Goal: Information Seeking & Learning: Learn about a topic

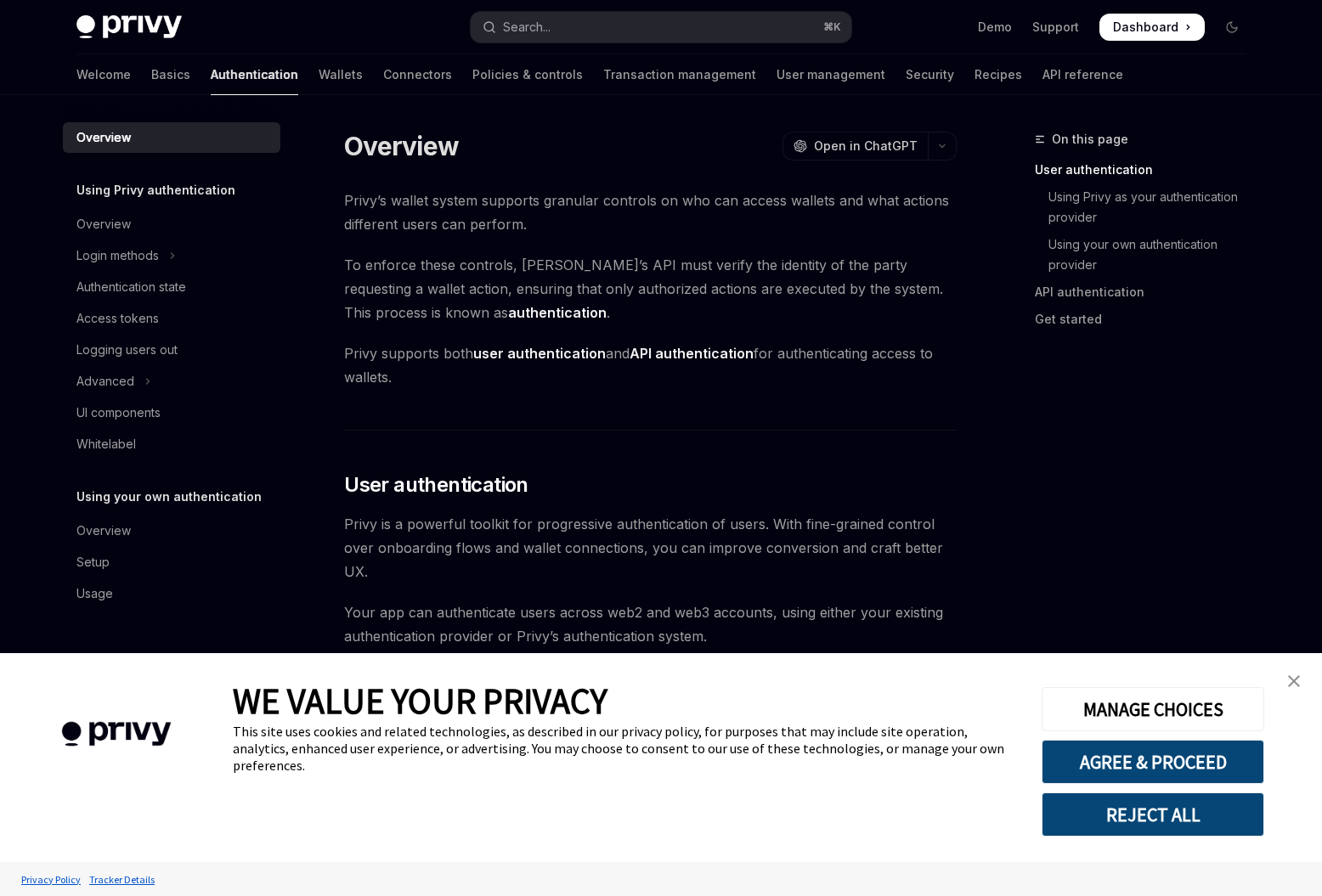
drag, startPoint x: 354, startPoint y: 145, endPoint x: 439, endPoint y: 265, distance: 147.1
click at [137, 266] on button "Login methods" at bounding box center [172, 256] width 218 height 31
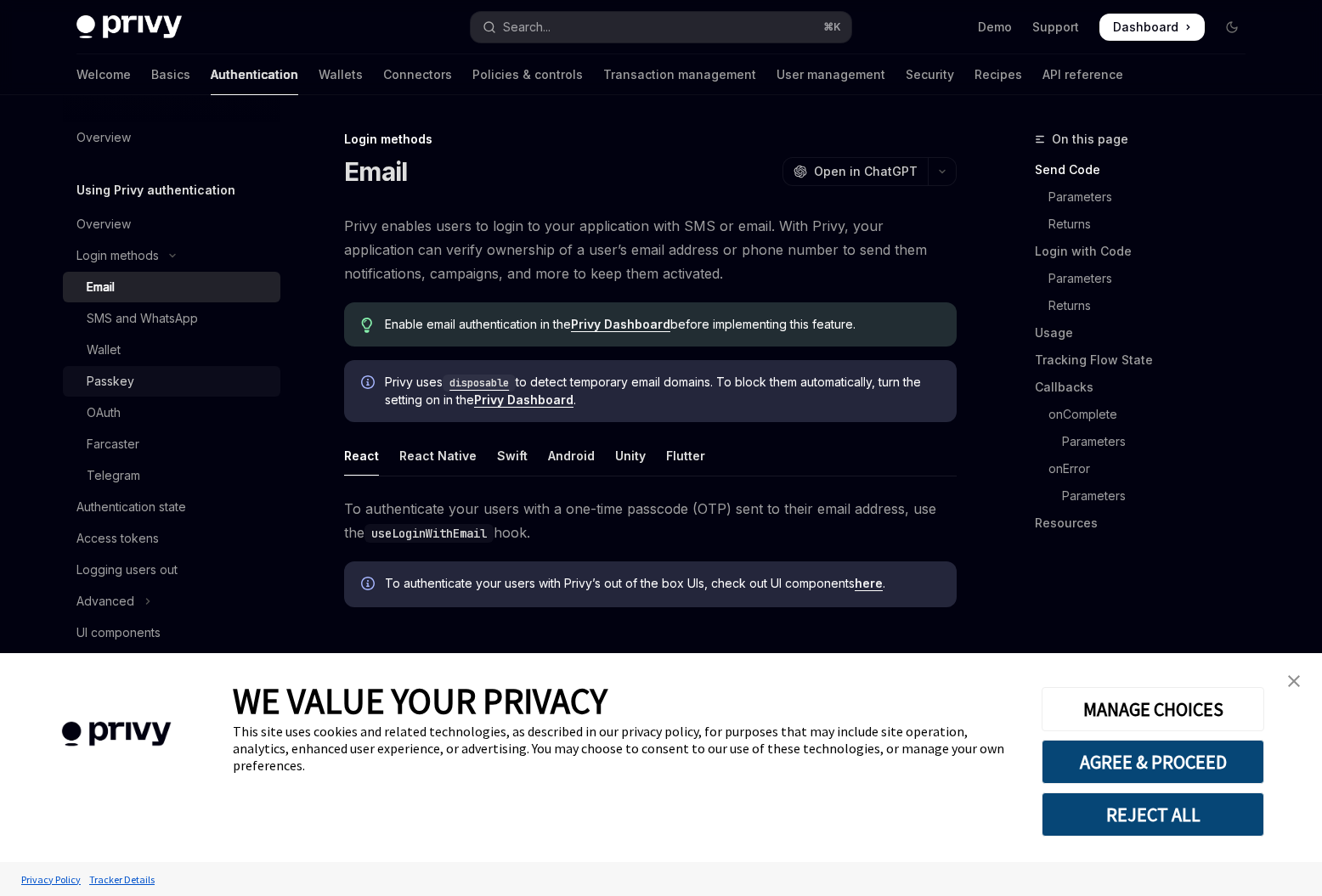
click at [150, 379] on div "Passkey" at bounding box center [179, 381] width 184 height 20
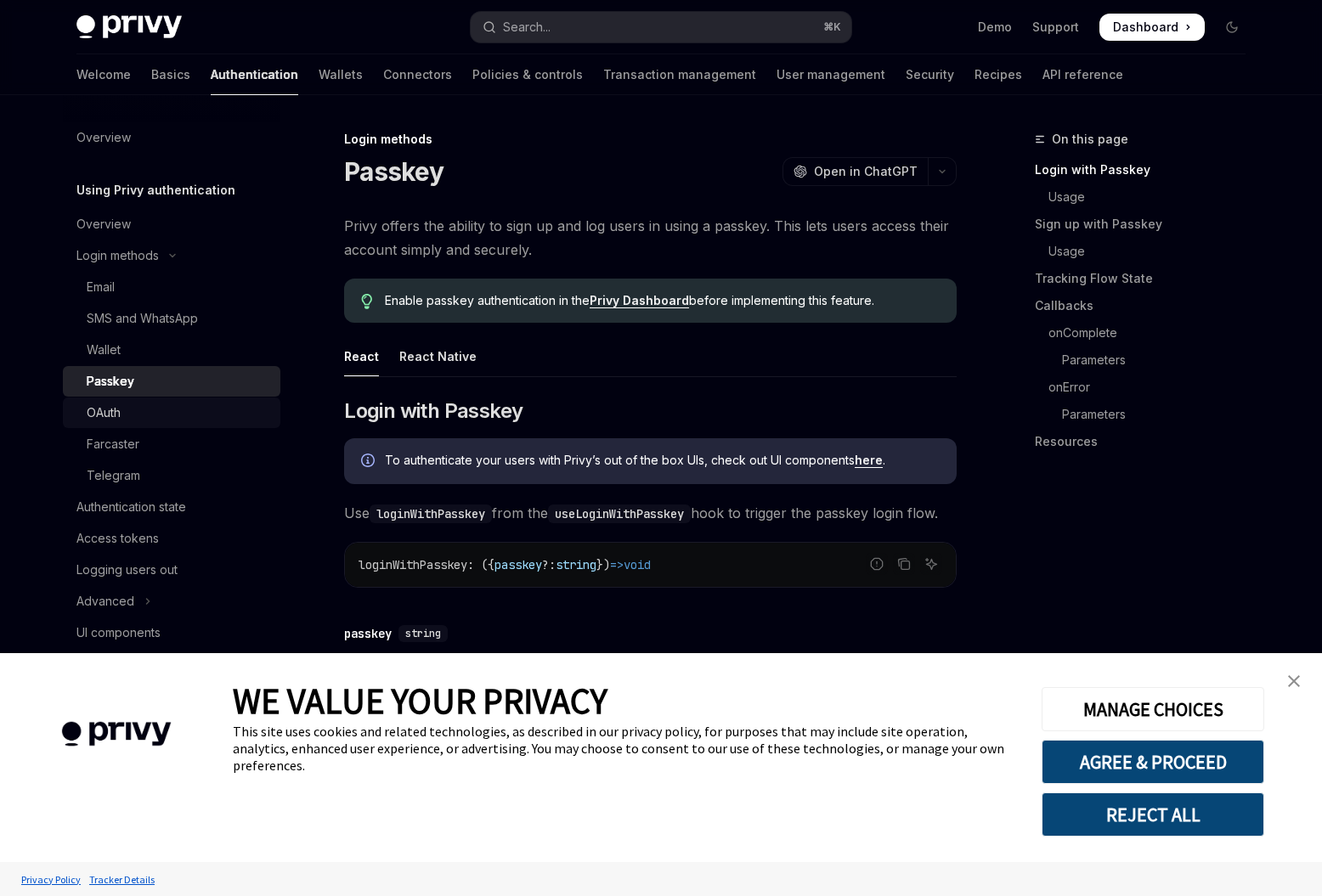
click at [126, 410] on div "OAuth" at bounding box center [179, 413] width 184 height 20
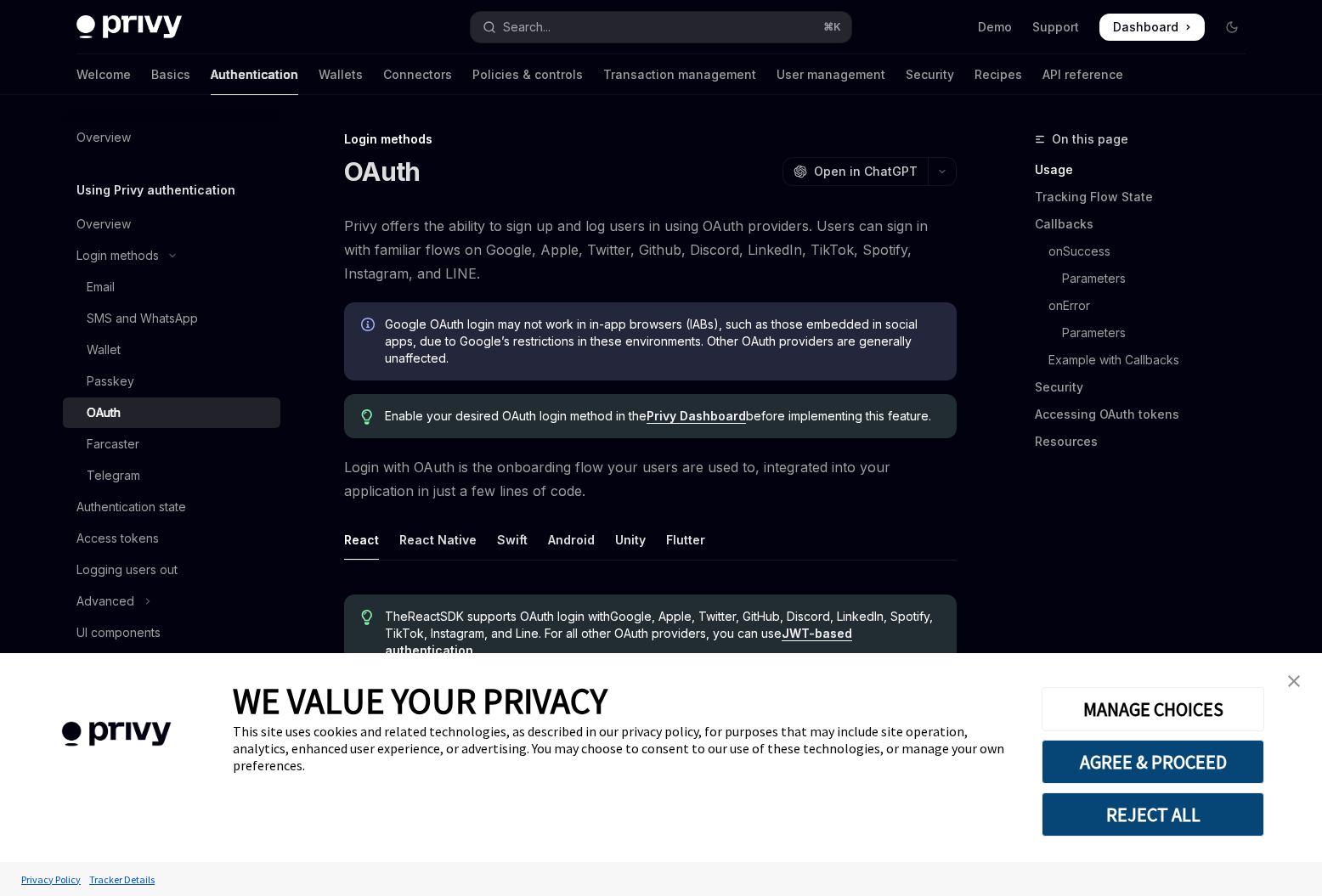
click at [1288, 679] on img "close banner" at bounding box center [1294, 681] width 12 height 12
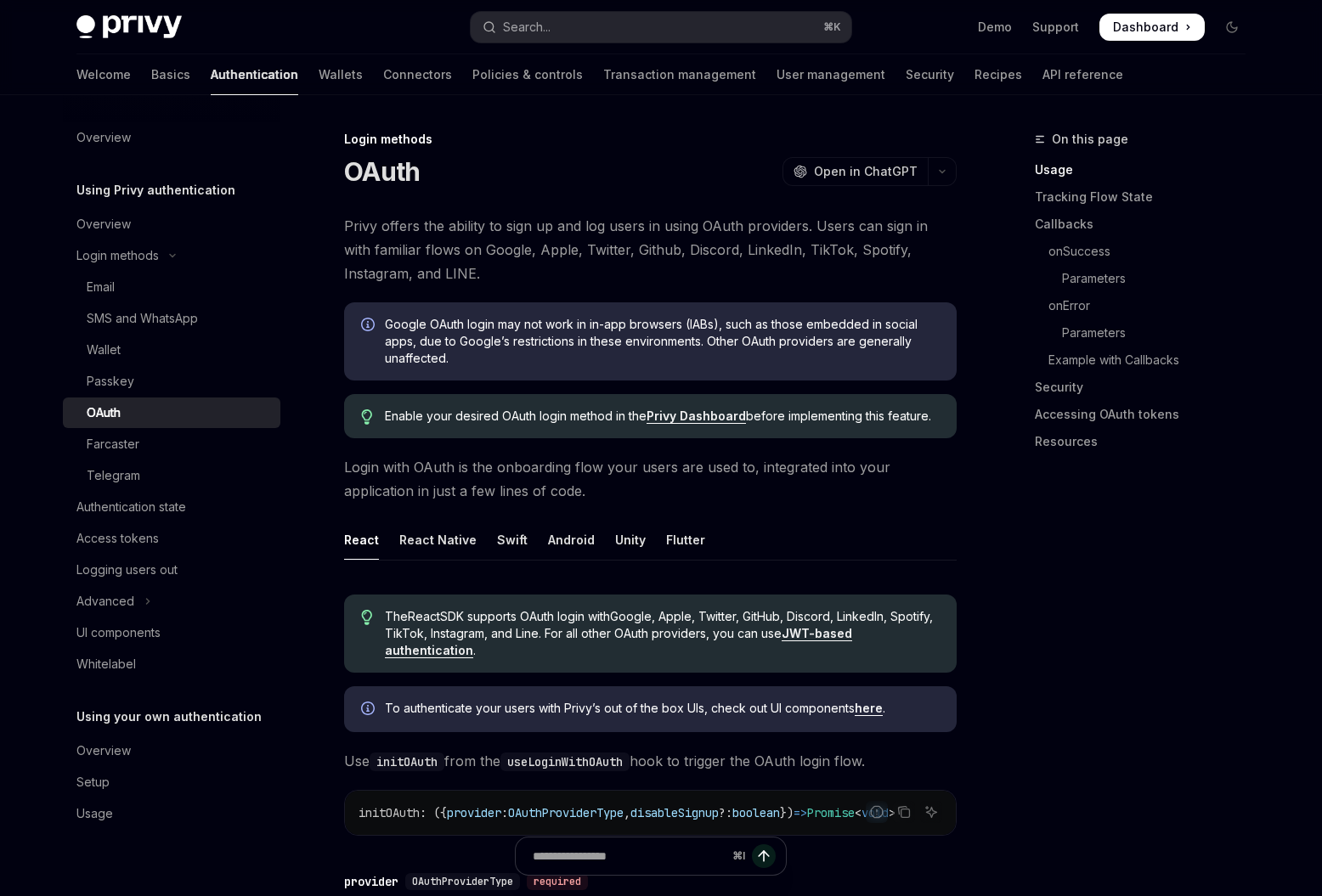
drag, startPoint x: 731, startPoint y: 516, endPoint x: 322, endPoint y: 179, distance: 530.0
copy div "LOrem IpsuMD Sita co AdipISC ElitSE Doei te InciDID Utlab etdolo mag aliquae ad…"
click at [135, 514] on div "Authentication state" at bounding box center [132, 506] width 110 height 20
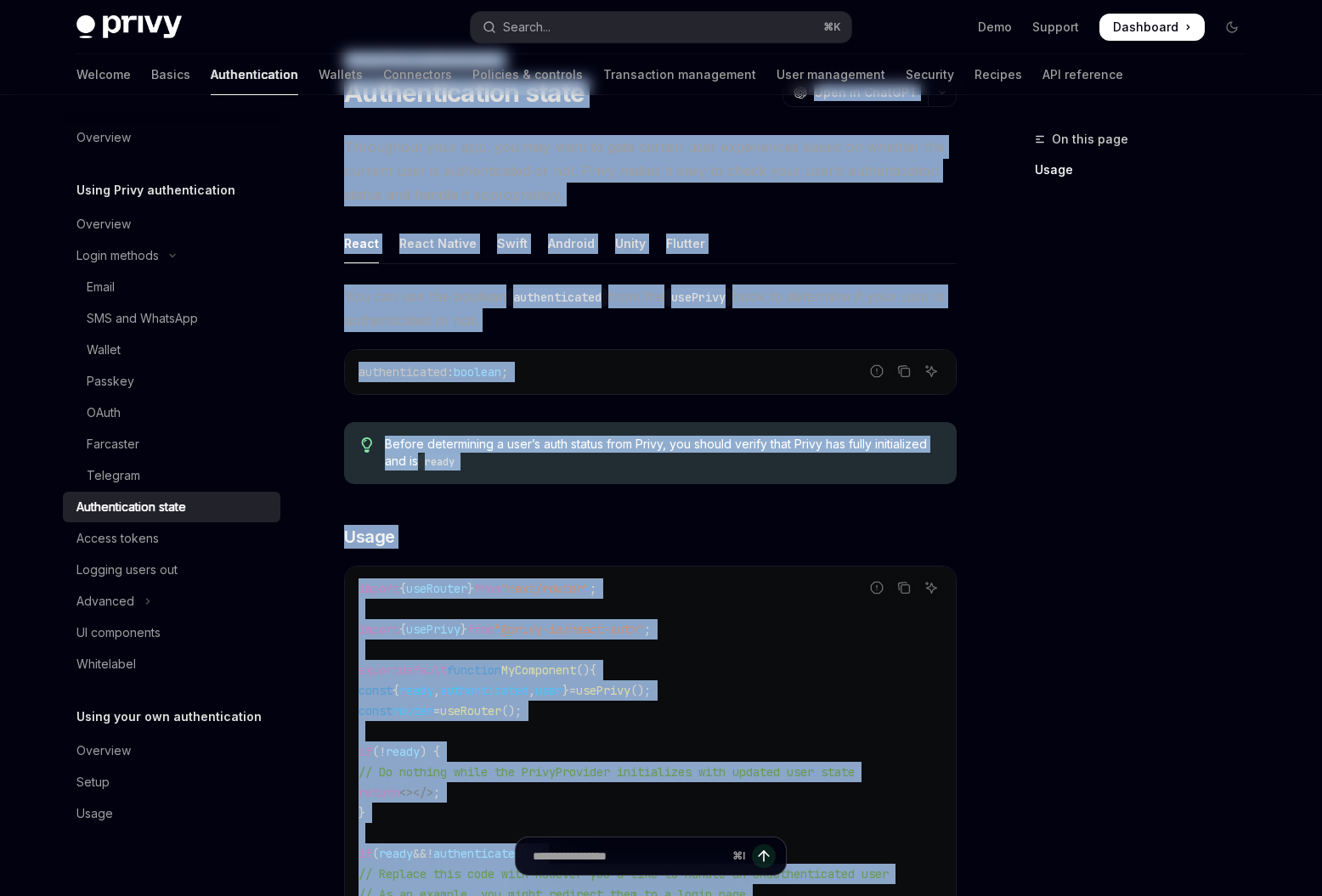
scroll to position [571, 0]
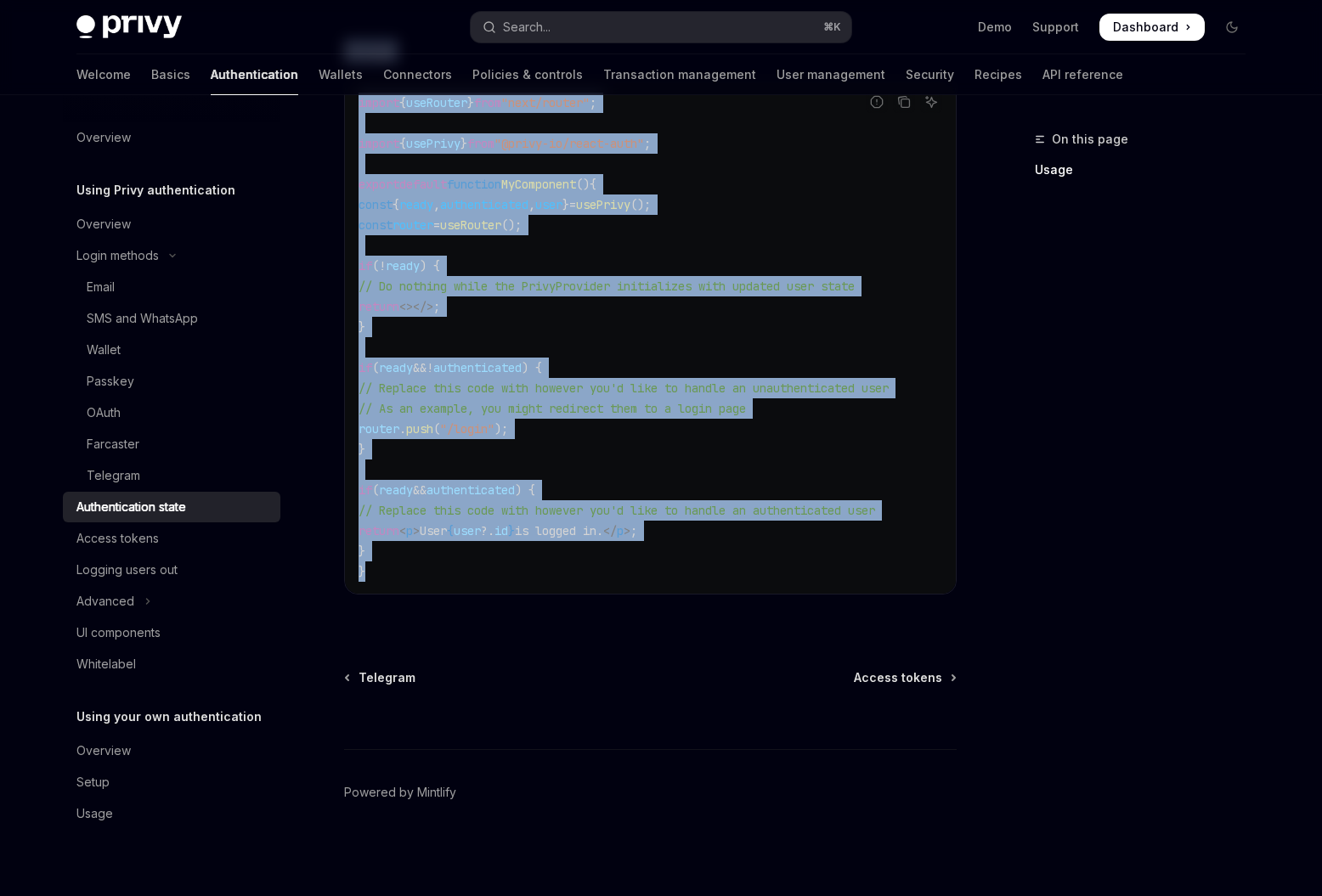
drag, startPoint x: 343, startPoint y: 139, endPoint x: 909, endPoint y: 608, distance: 735.1
click at [909, 608] on div "Using Privy authentication Authentication state OpenAI Open in ChatGPT OpenAI O…" at bounding box center [491, 230] width 937 height 1332
copy div "Lorem Ipsum dolorsitametco Adipiscingelit seddo EiusMO Temp in UtlaBOR EtdoLO M…"
click at [208, 540] on div "Access tokens" at bounding box center [174, 538] width 194 height 20
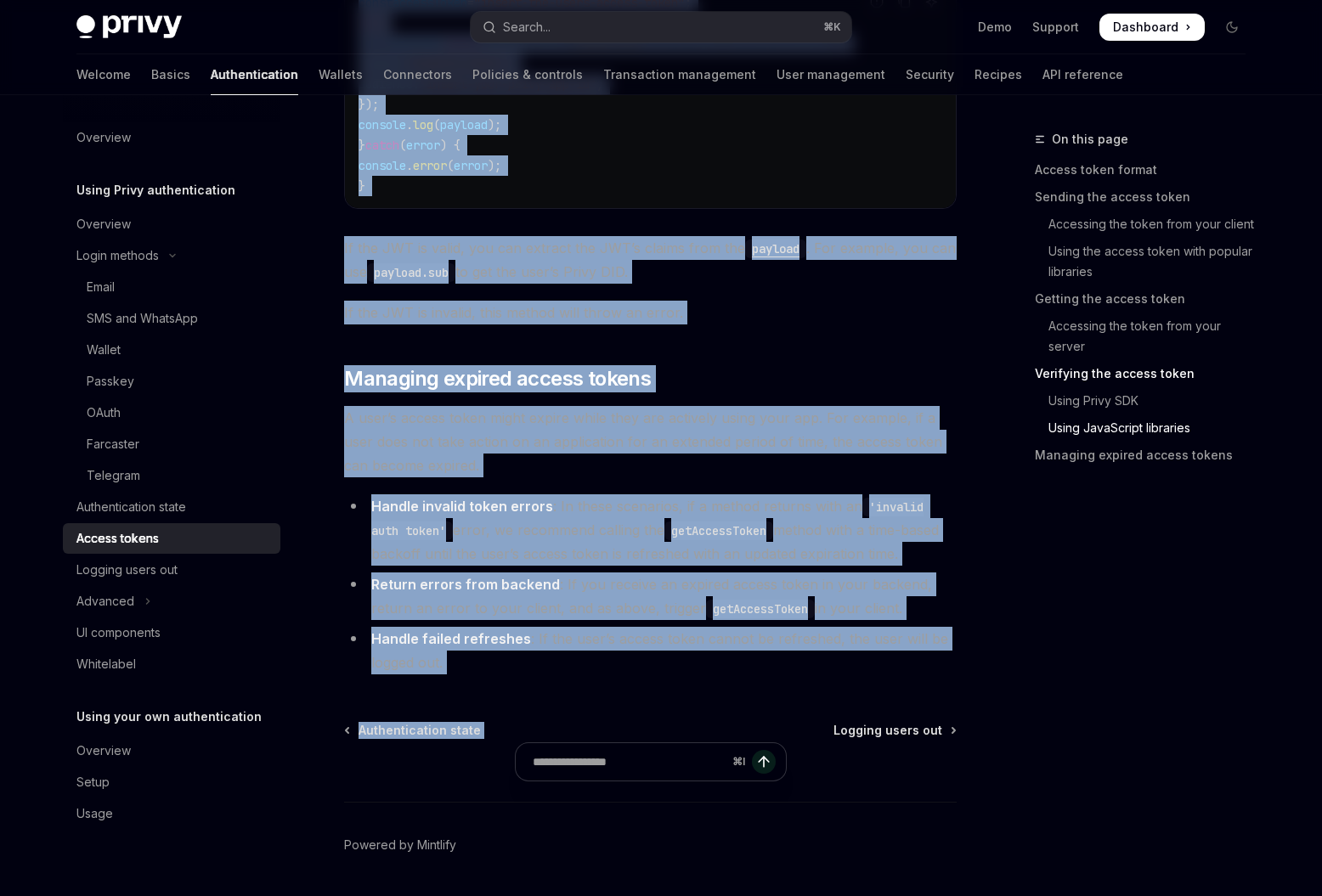
scroll to position [4475, 0]
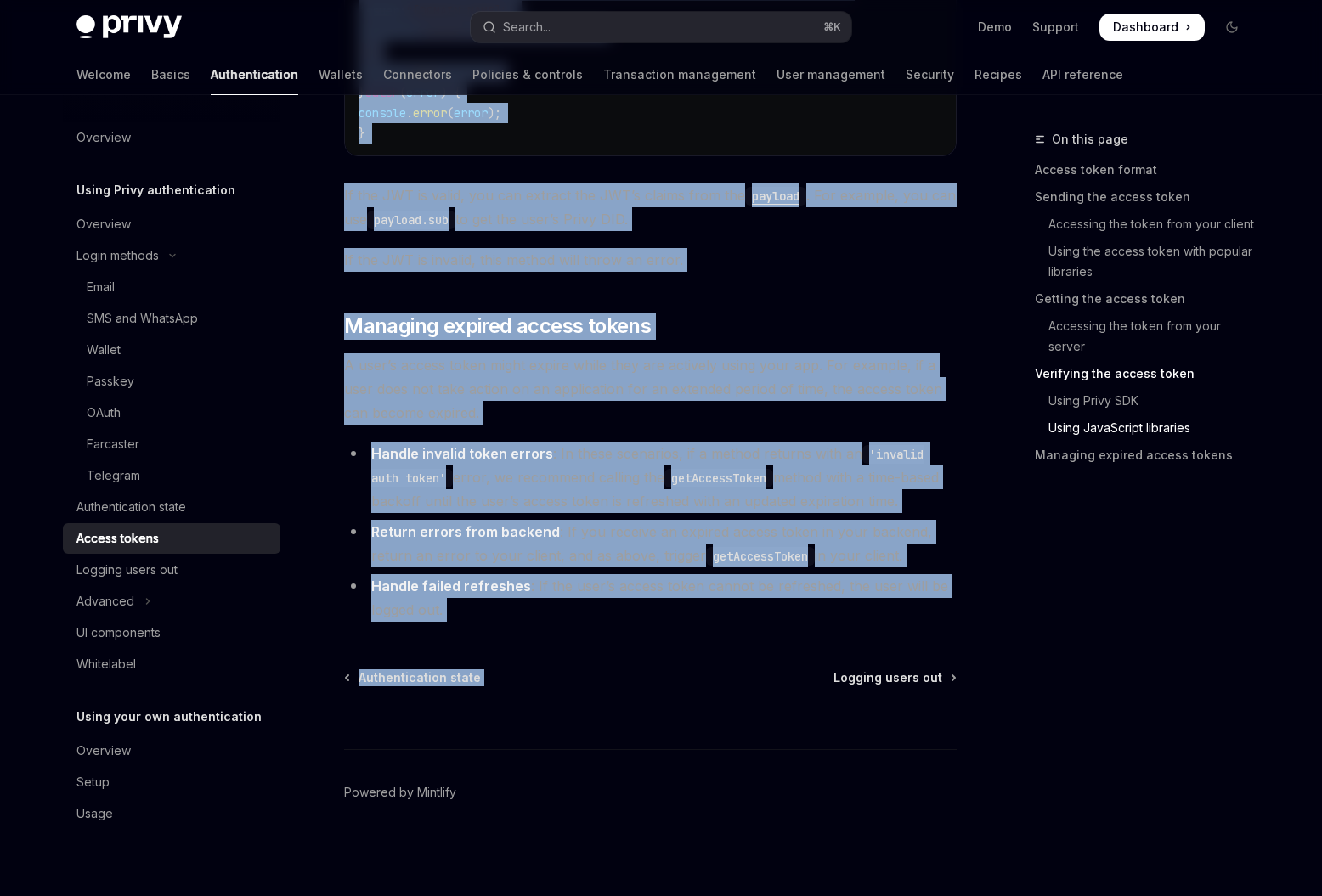
drag, startPoint x: 343, startPoint y: 122, endPoint x: 831, endPoint y: 655, distance: 722.7
copy div "**********"
click at [145, 576] on div "Logging users out" at bounding box center [127, 569] width 101 height 20
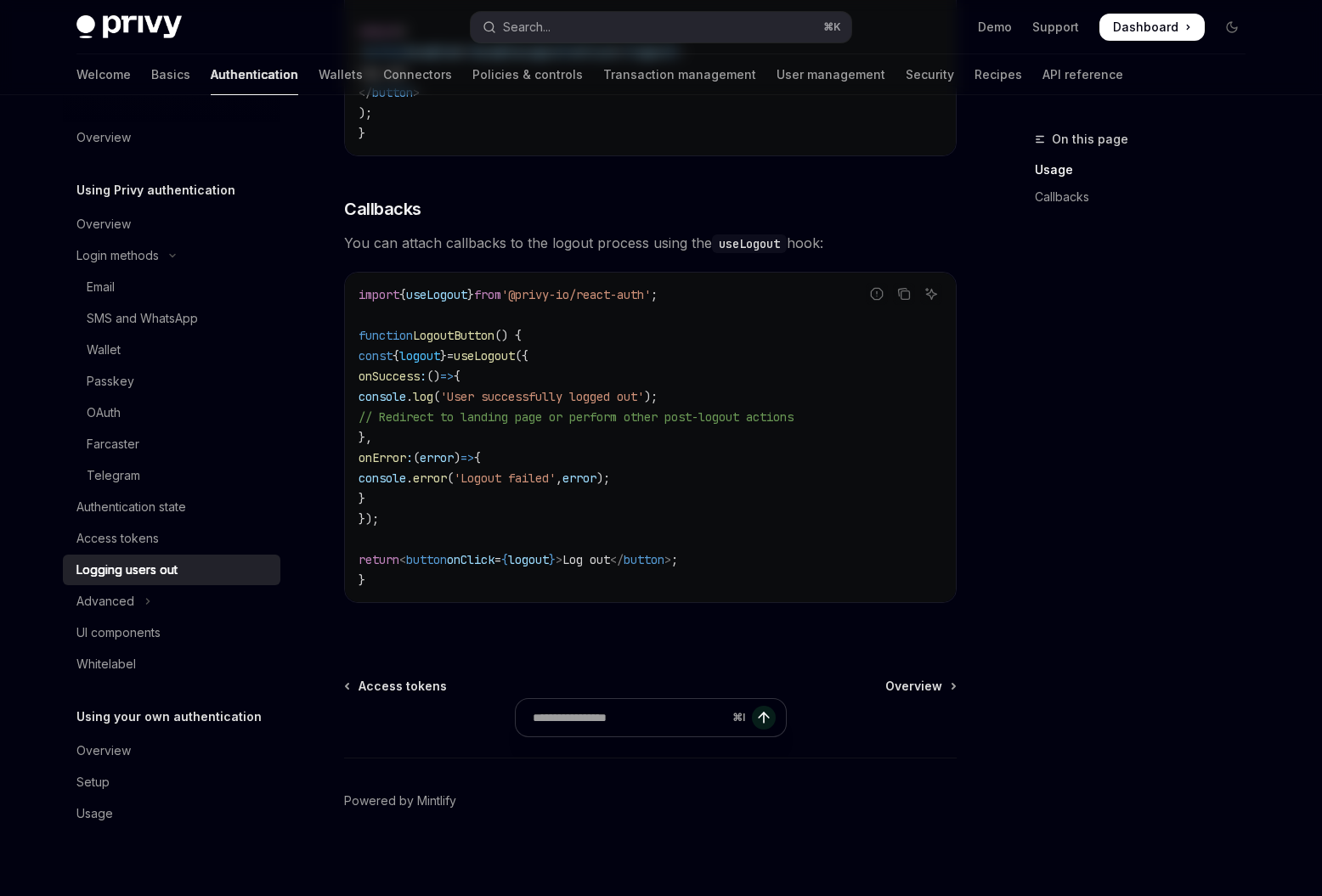
scroll to position [681, 0]
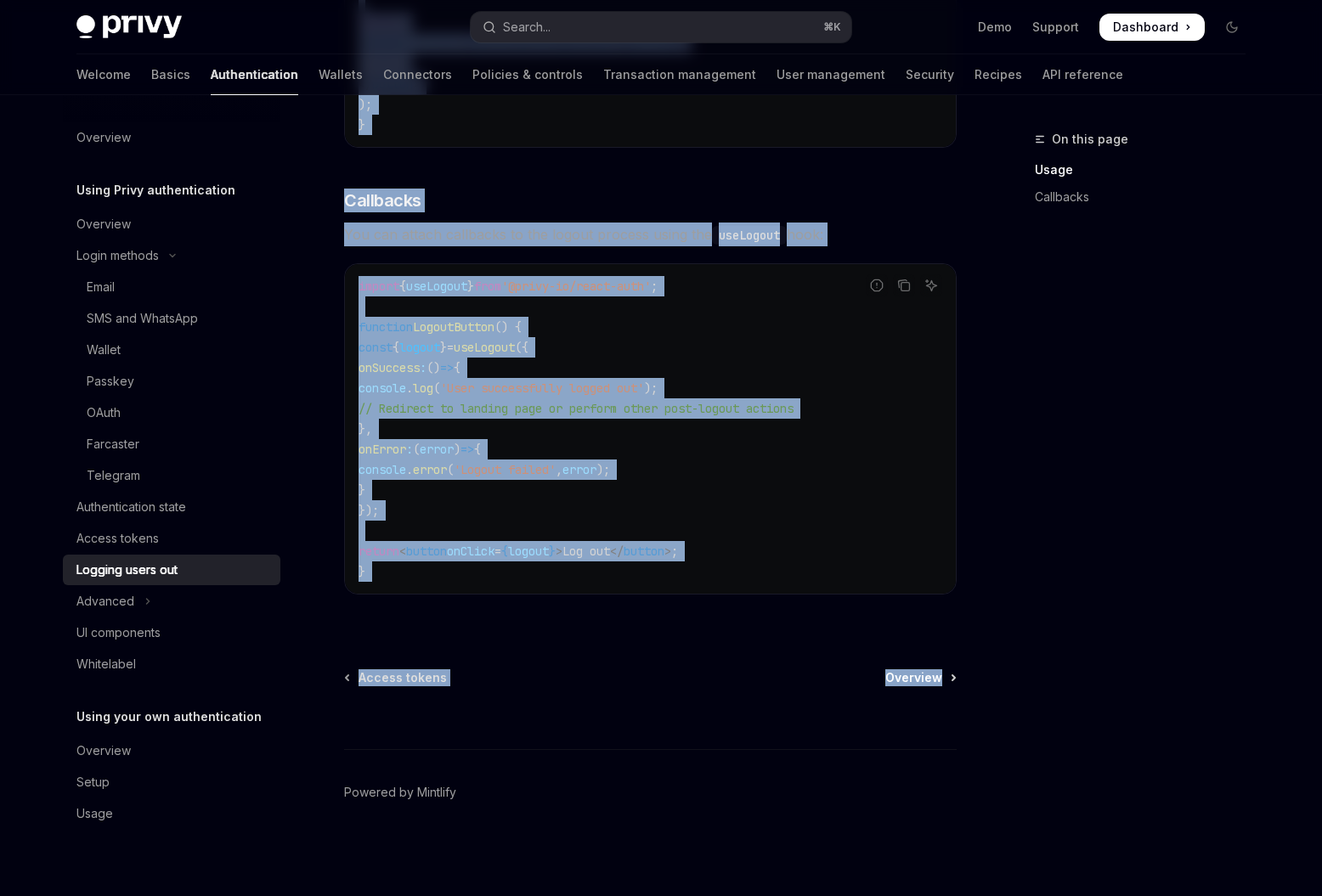
drag, startPoint x: 341, startPoint y: 140, endPoint x: 949, endPoint y: 682, distance: 814.5
click at [949, 682] on div "Using Privy authentication Logging users out OpenAI Open in ChatGPT OpenAI Open…" at bounding box center [491, 171] width 937 height 1447
copy div "Lorem Ipsum dolorsitametco Adipisc elits doe TempOR Inci ut LaboREE DoloRE Magn…"
click at [132, 225] on div "Overview" at bounding box center [174, 224] width 194 height 20
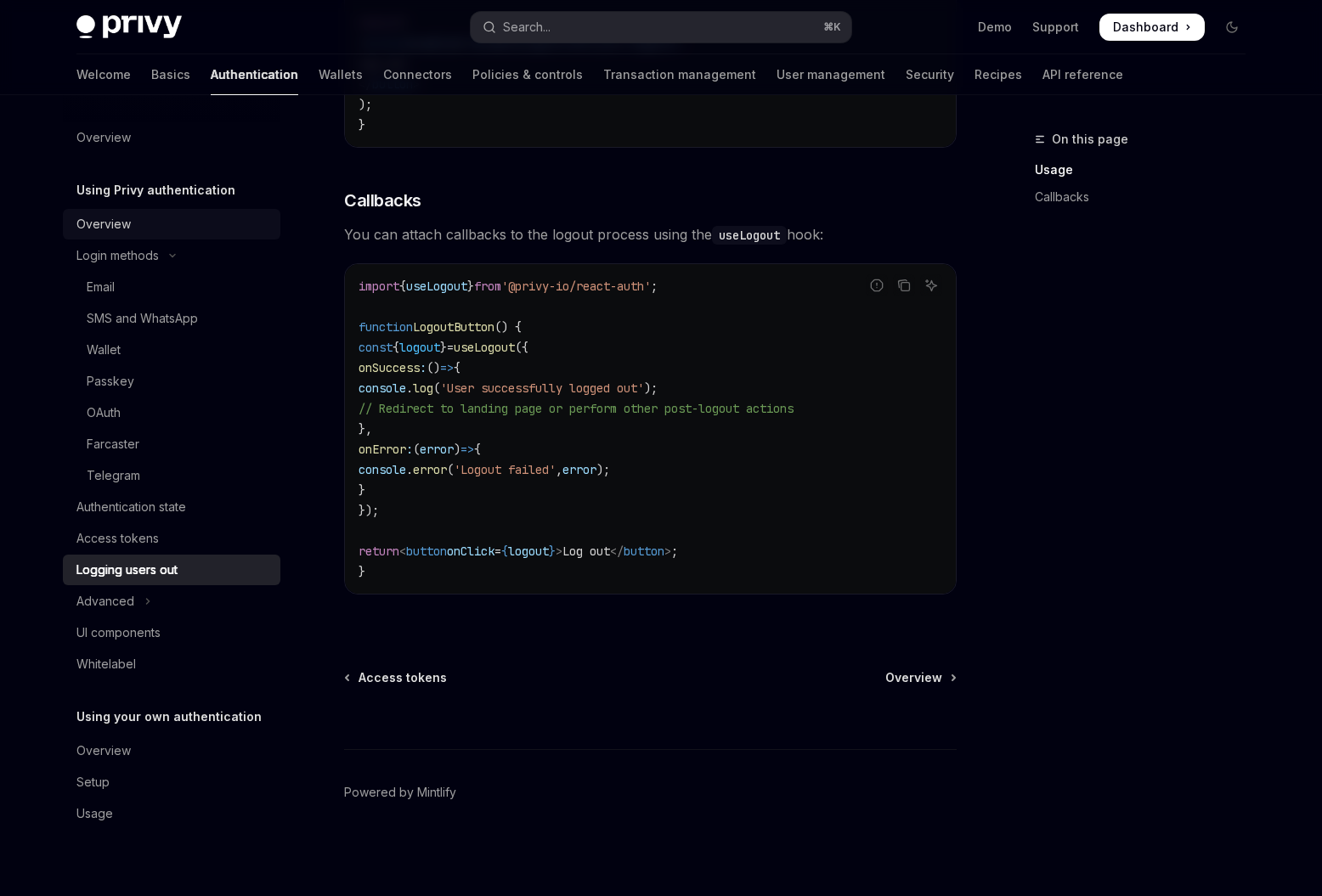
click at [132, 225] on div "Overview" at bounding box center [174, 224] width 194 height 20
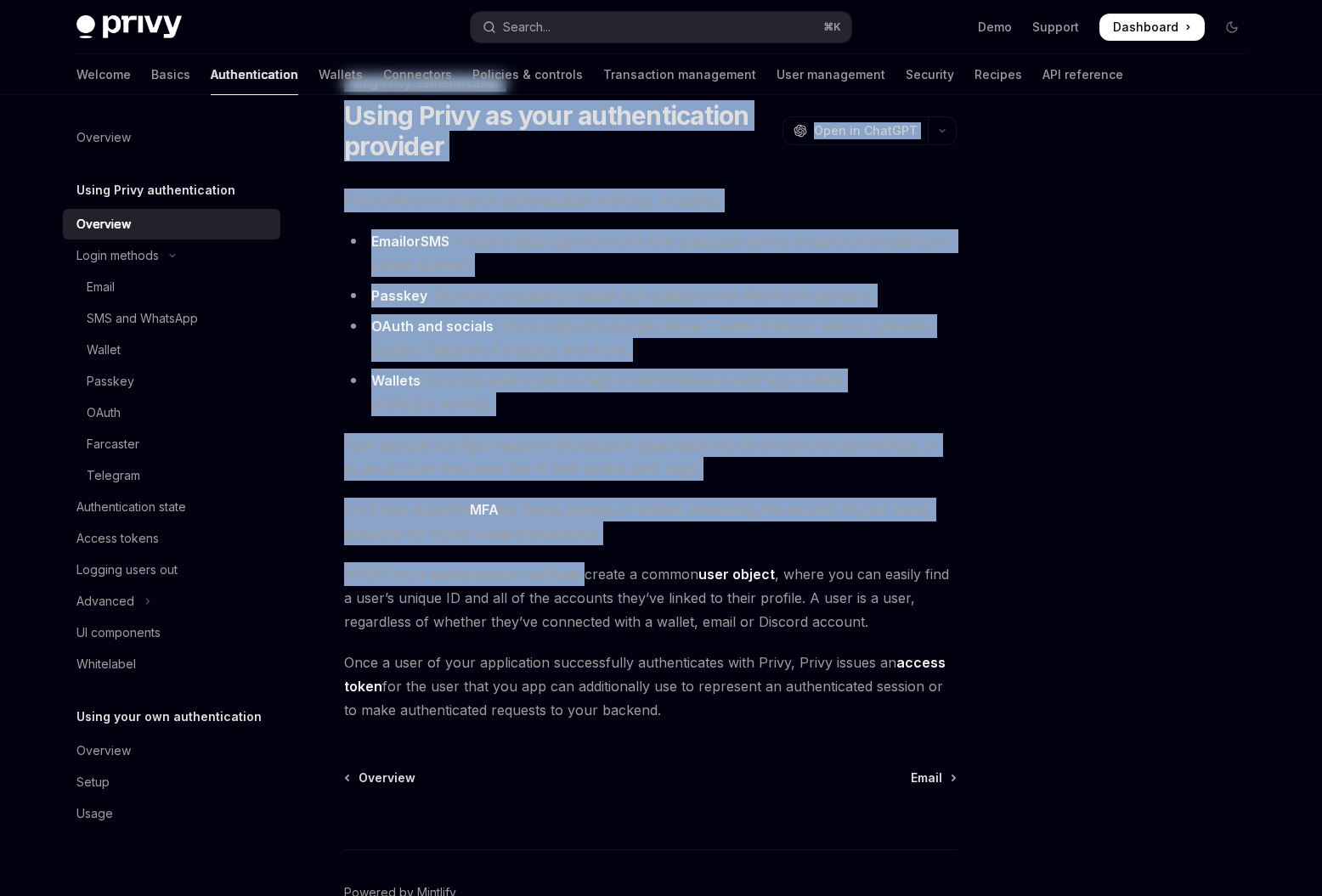
scroll to position [133, 0]
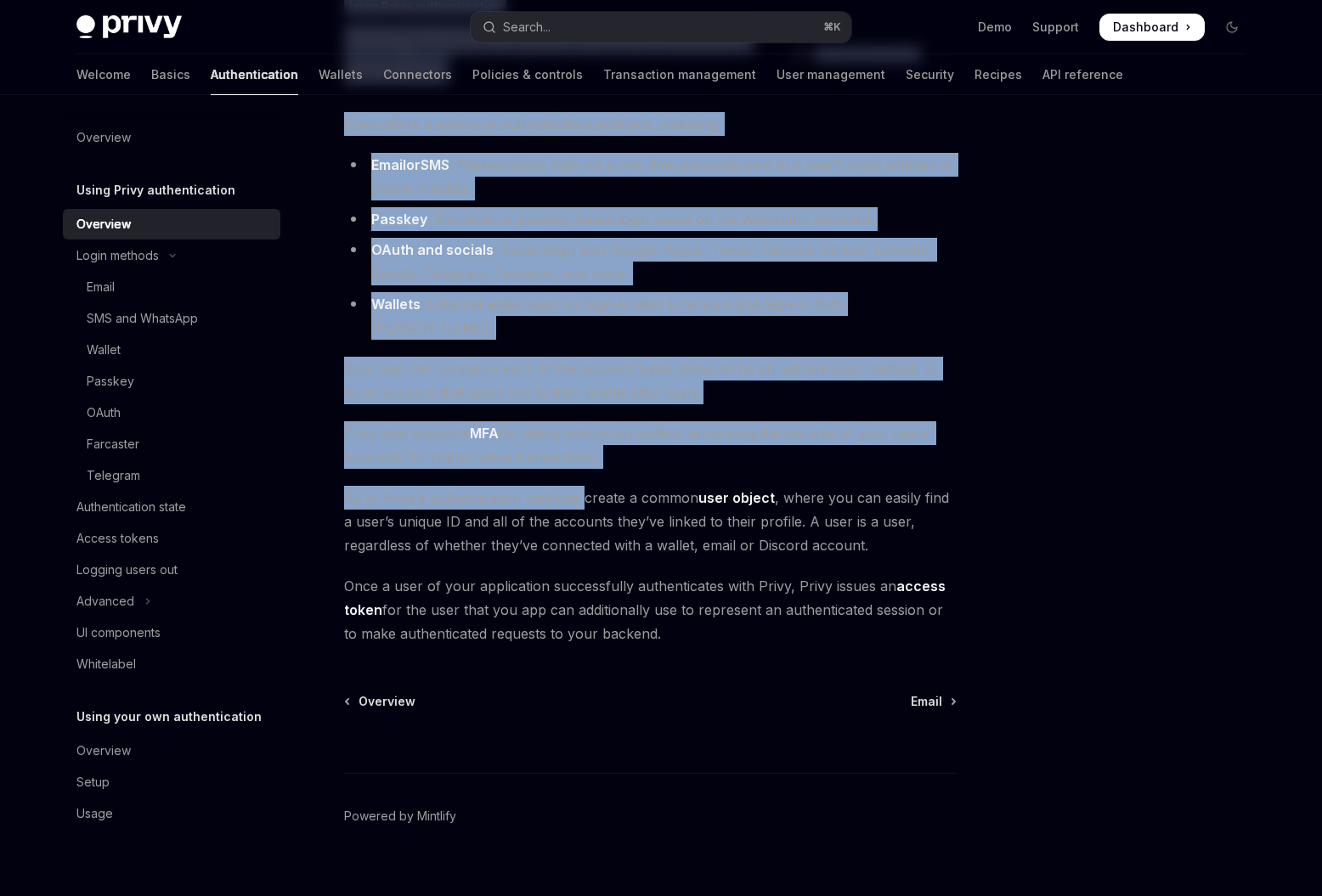
drag, startPoint x: 343, startPoint y: 135, endPoint x: 697, endPoint y: 611, distance: 593.2
click at [697, 611] on div "Using Privy authentication Using Privy as your authentication provider OpenAI O…" at bounding box center [491, 458] width 937 height 923
copy div "Lorem Ipsum dolorsitametco Adipi Elits do eius temporincididu utlabore EtdoLO M…"
click at [143, 544] on div "Access tokens" at bounding box center [118, 538] width 82 height 20
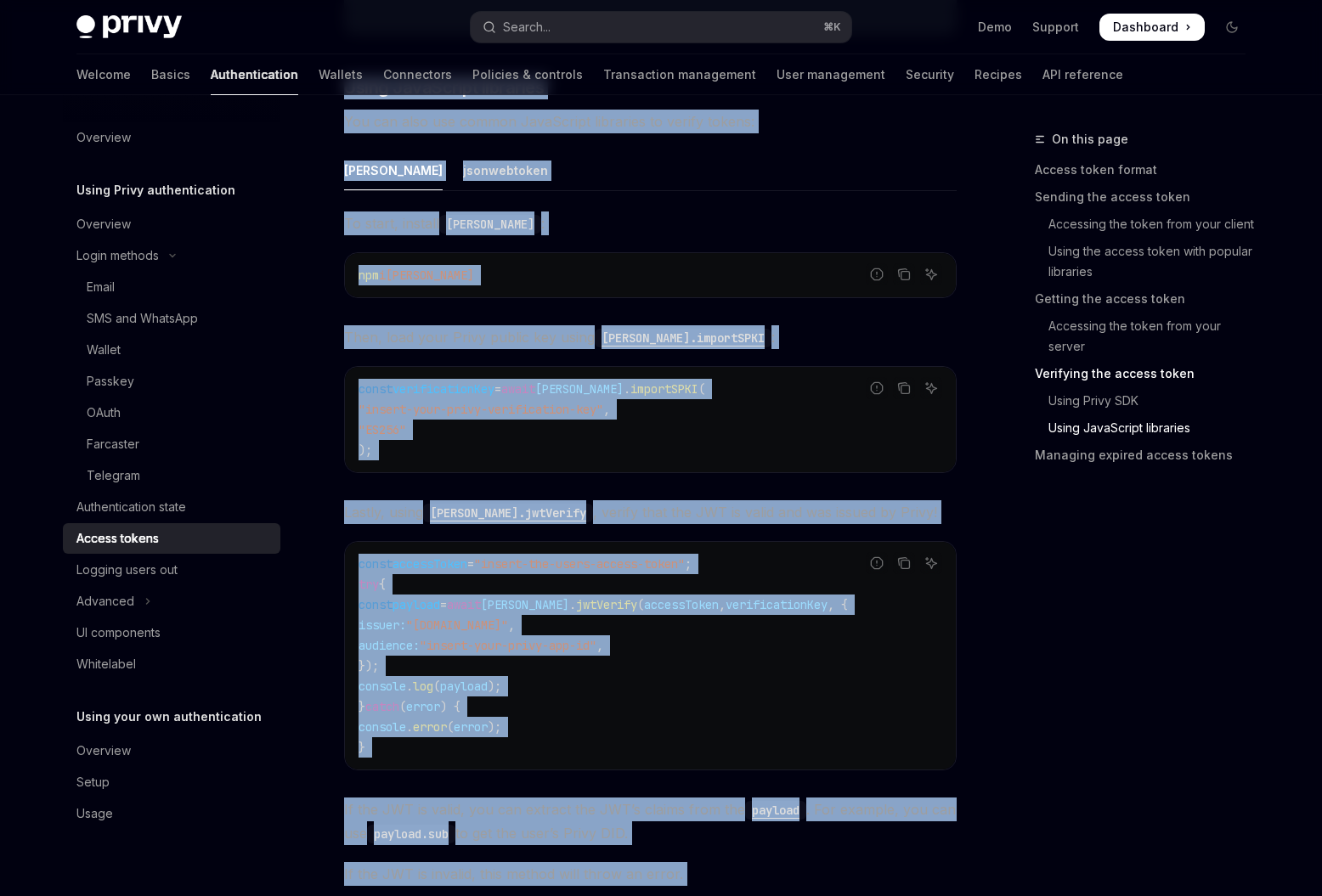
scroll to position [4475, 0]
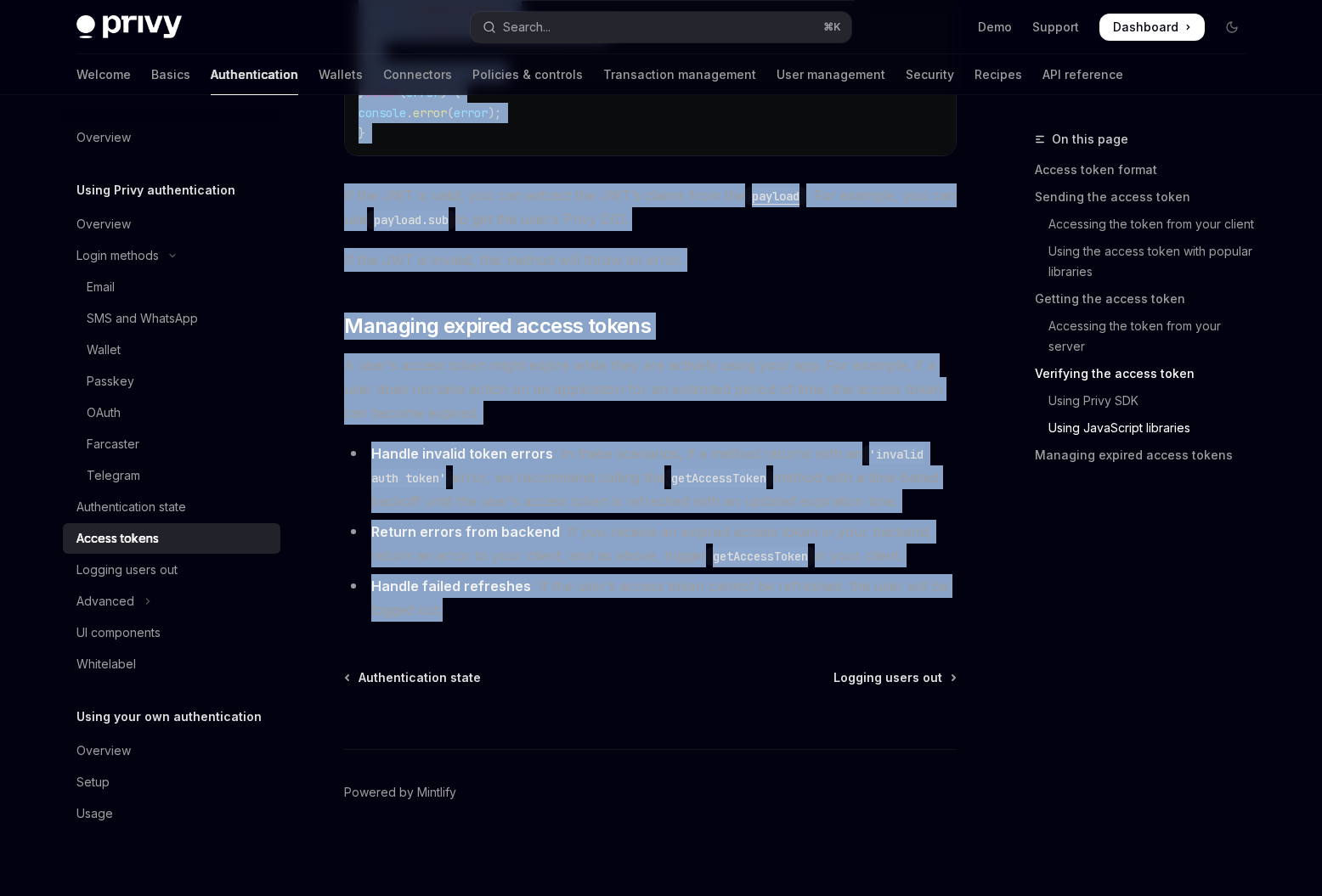
drag, startPoint x: 351, startPoint y: 129, endPoint x: 719, endPoint y: 613, distance: 608.0
copy div "**********"
click at [126, 592] on div "Advanced" at bounding box center [106, 601] width 58 height 20
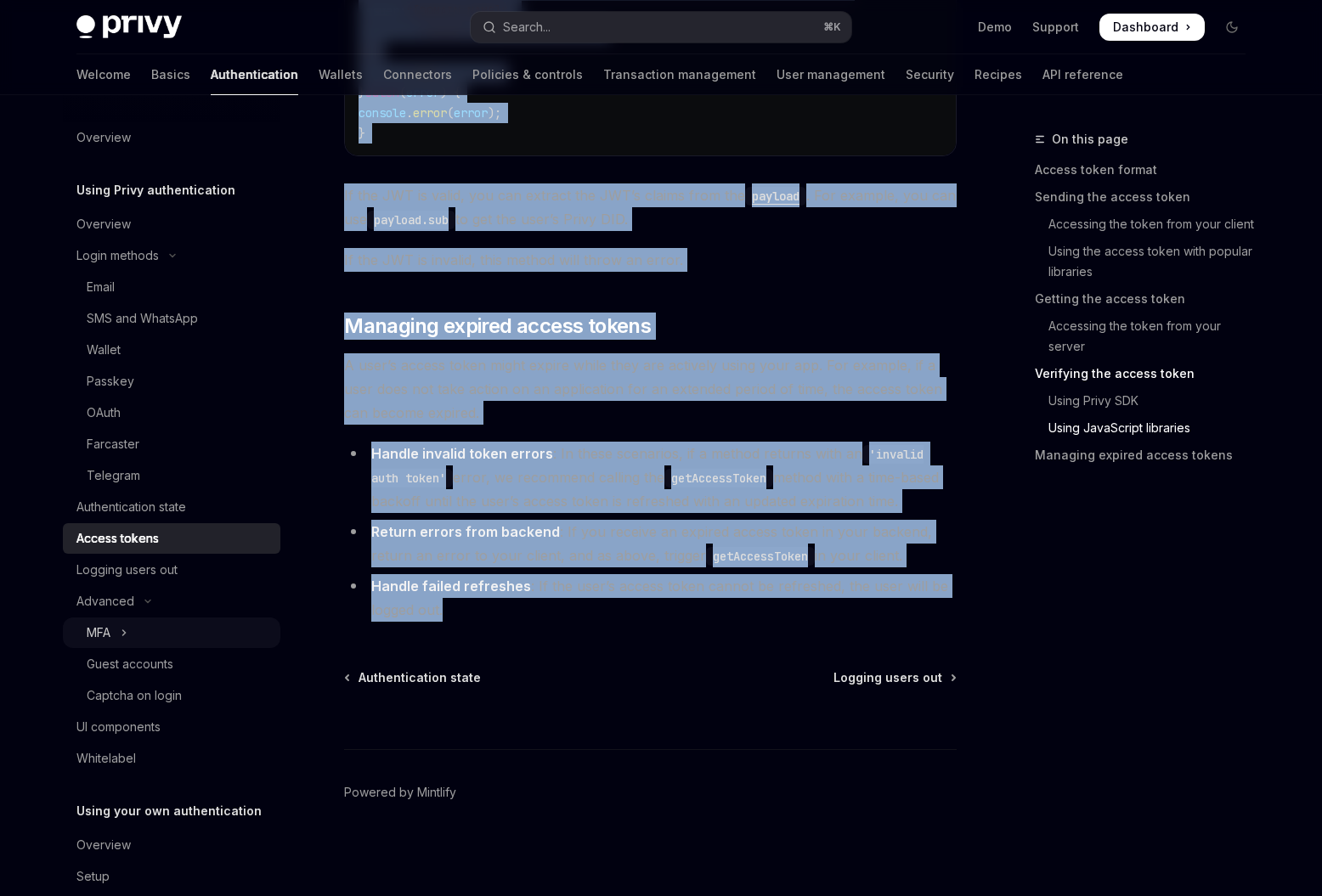
click at [160, 642] on button "MFA" at bounding box center [172, 632] width 218 height 31
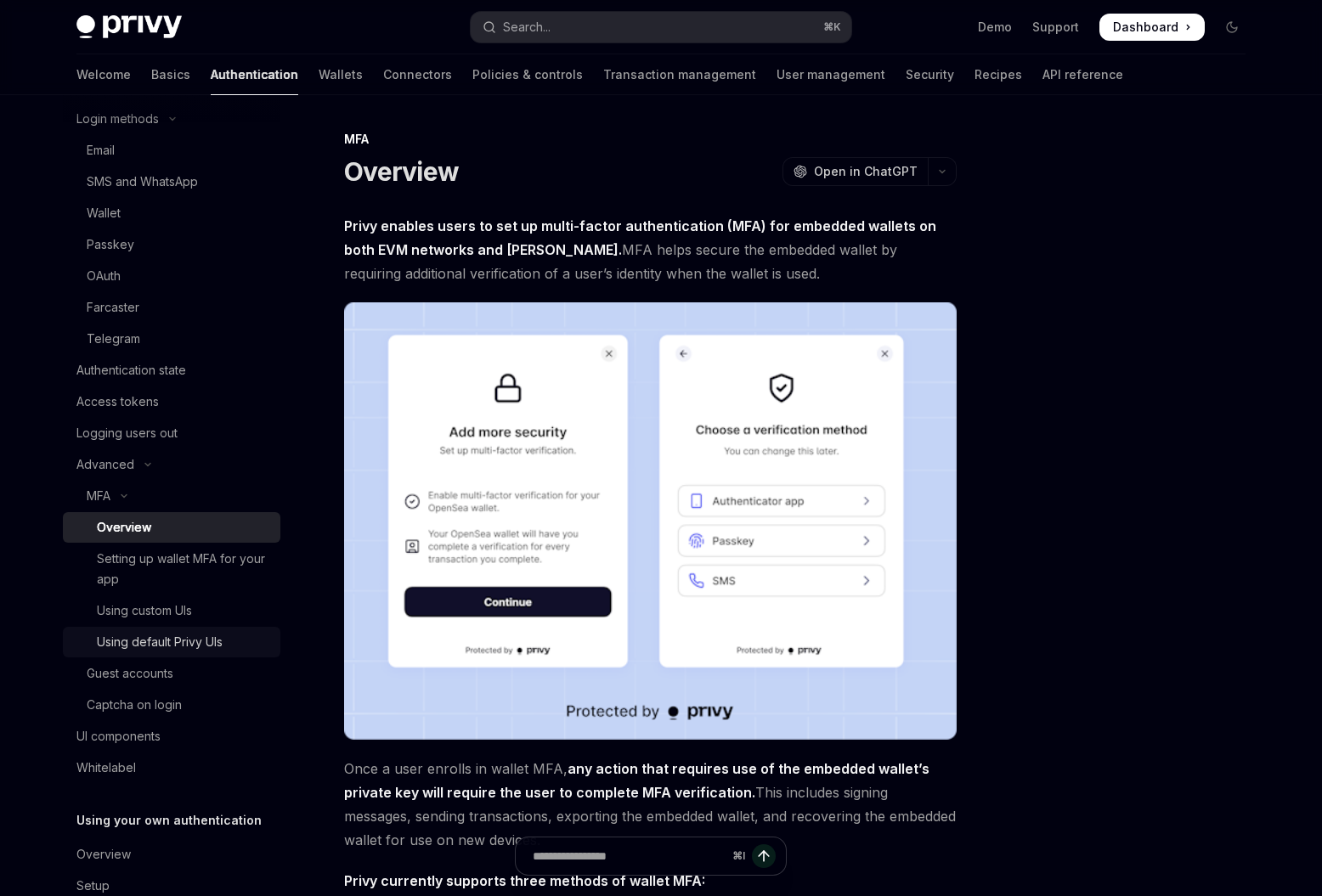
scroll to position [140, 0]
click at [200, 606] on div "Using custom UIs" at bounding box center [183, 607] width 173 height 20
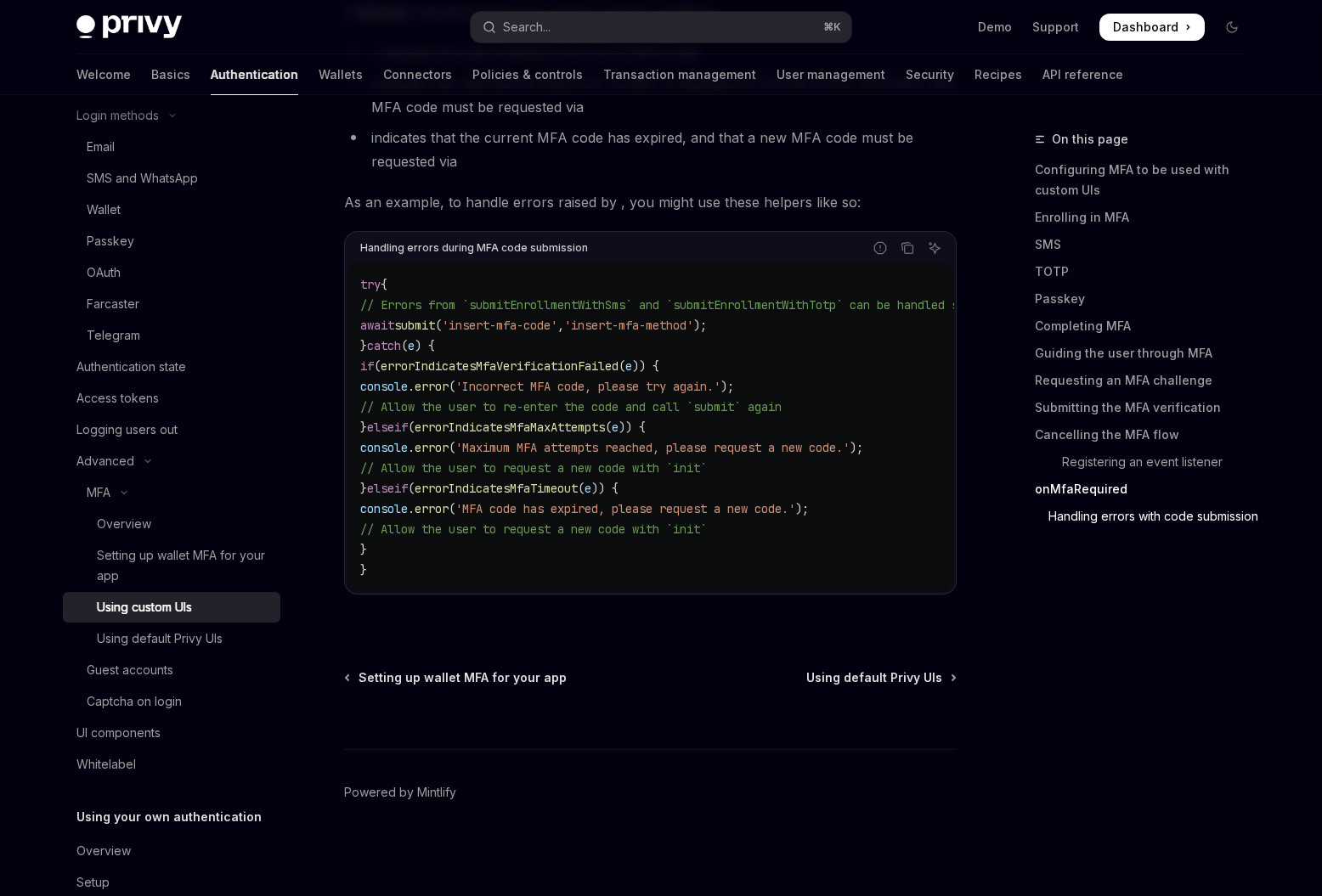
scroll to position [7306, 0]
click at [203, 649] on link "Using default Privy UIs" at bounding box center [172, 638] width 218 height 31
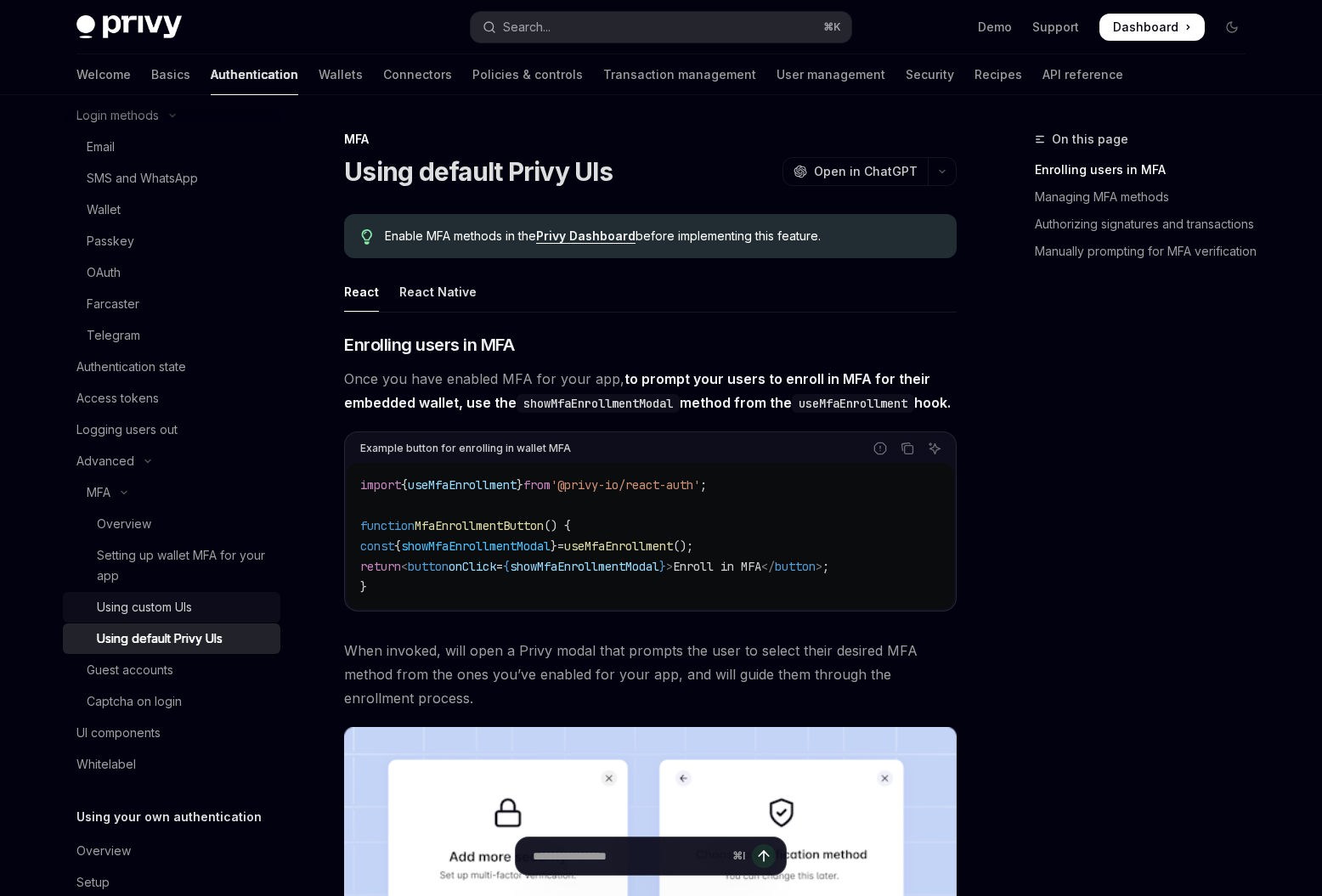
click at [183, 609] on div "Using custom UIs" at bounding box center [144, 607] width 95 height 20
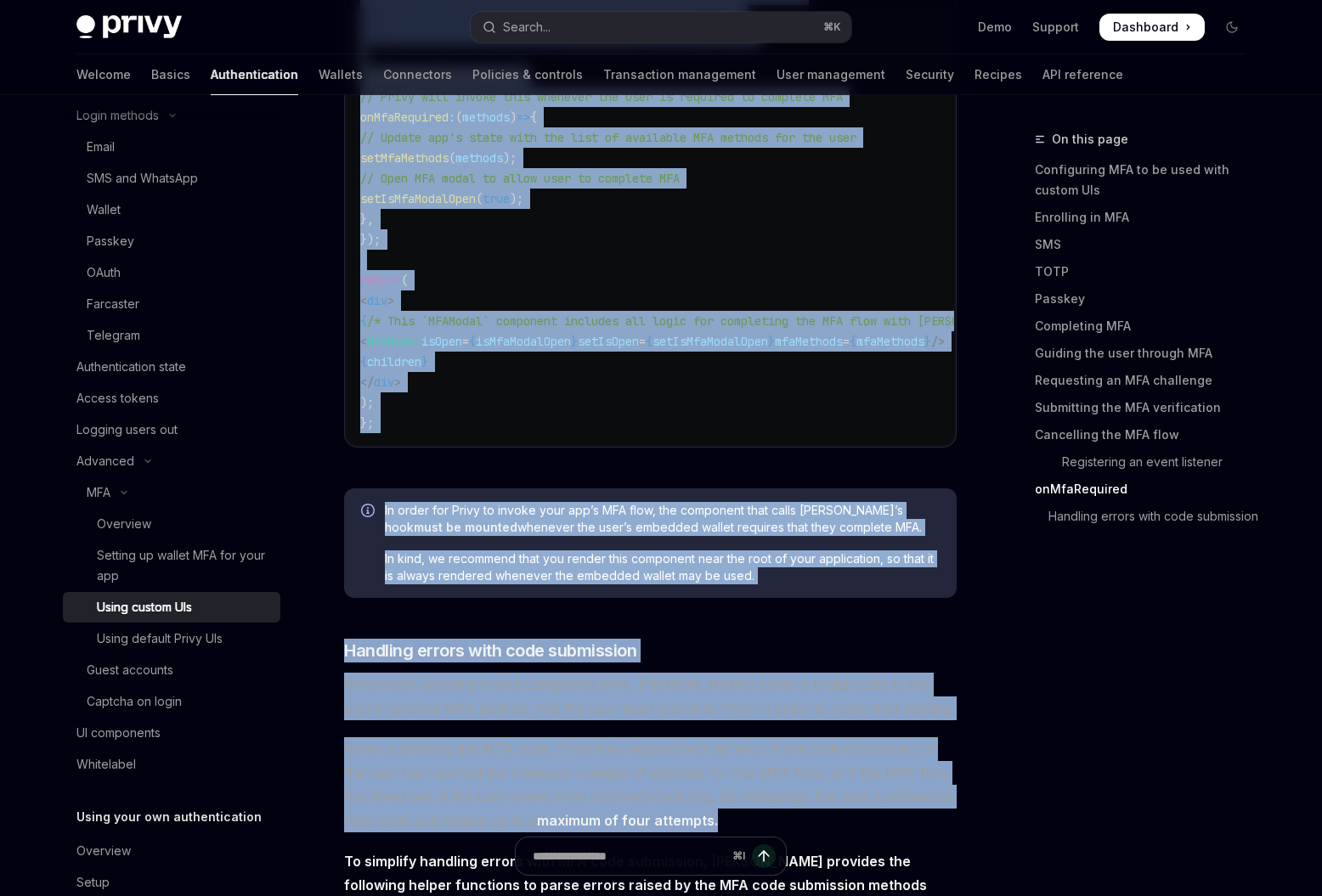
scroll to position [7306, 0]
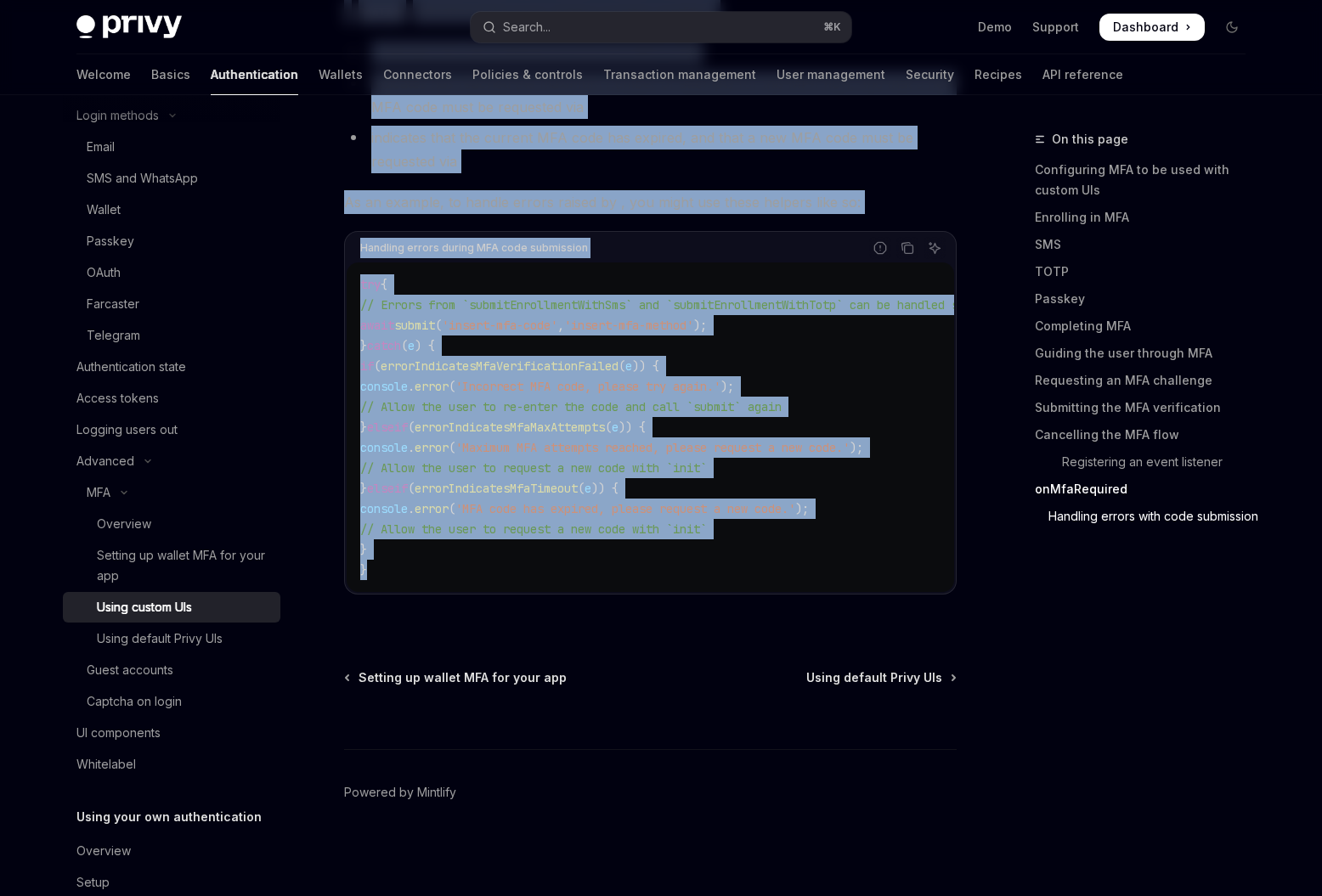
drag, startPoint x: 337, startPoint y: 142, endPoint x: 678, endPoint y: 605, distance: 575.0
copy div "LOR Ipsum dolors AMe ConsEC Adip el SeddOEI TempOR Inci ut LaboREE Do magnaal, …"
click at [203, 643] on div "Using default Privy UIs" at bounding box center [160, 638] width 126 height 20
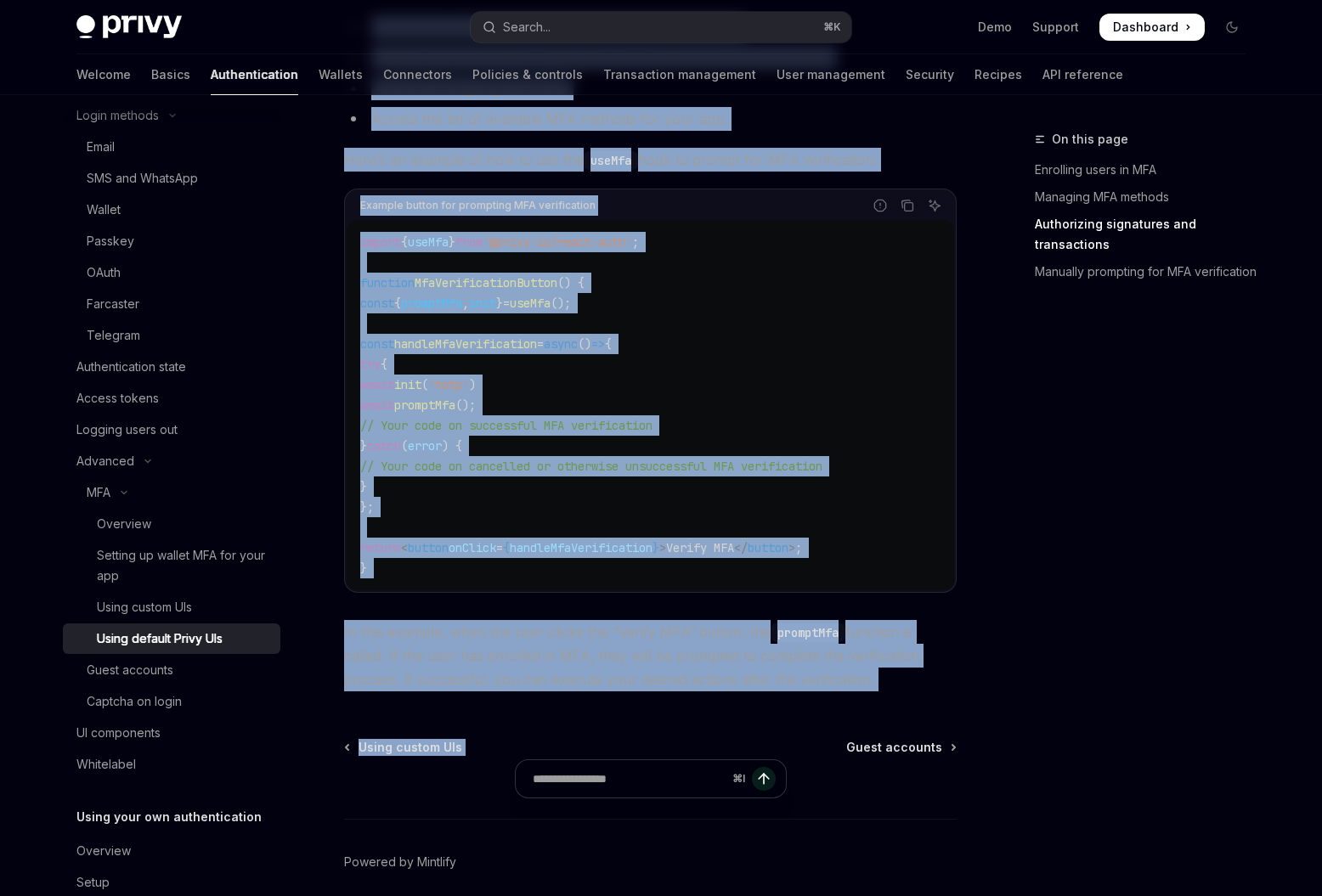
scroll to position [3185, 0]
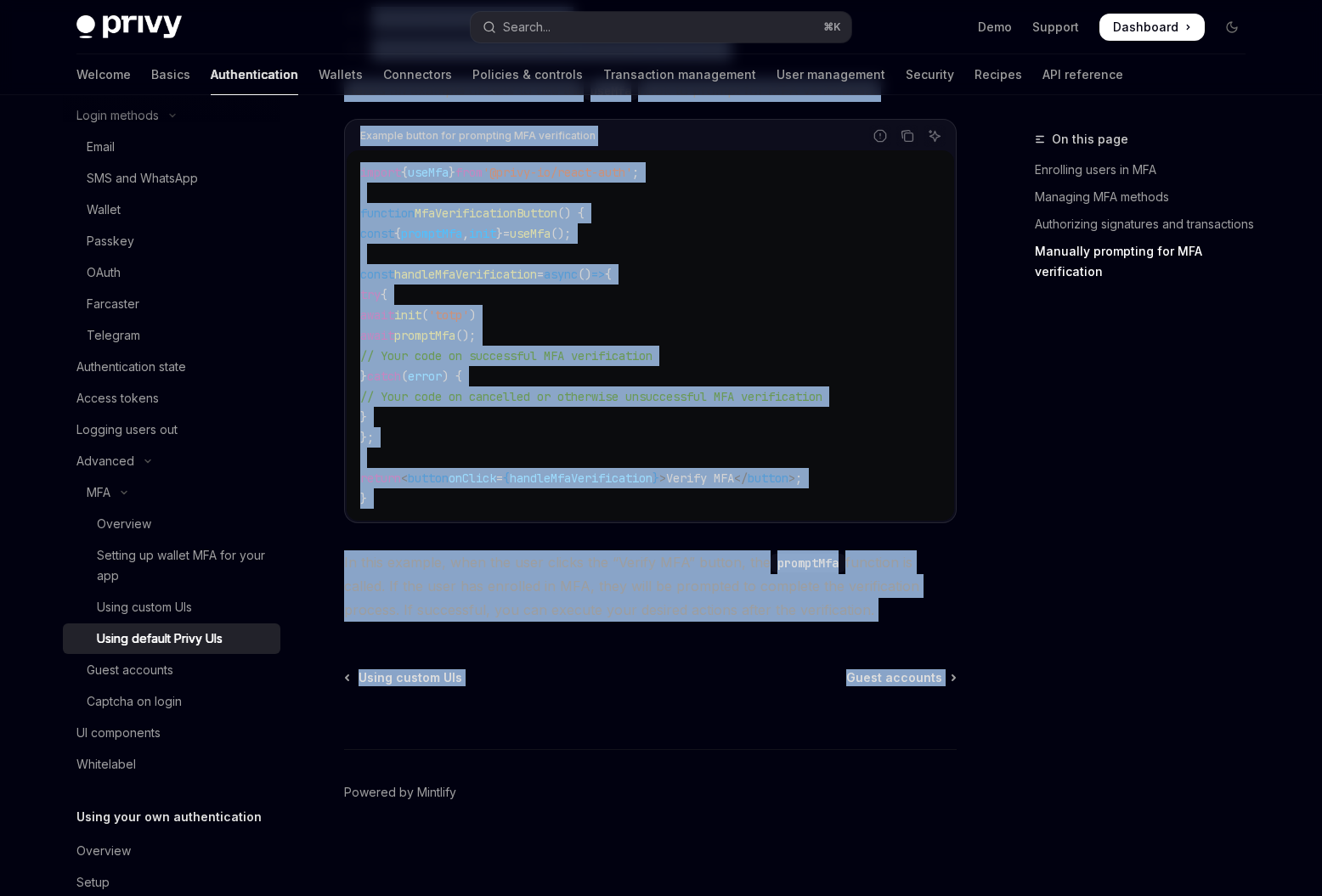
drag, startPoint x: 349, startPoint y: 133, endPoint x: 788, endPoint y: 688, distance: 707.6
copy div "LOR Ipsum dolorsi Ametc ADi ElitSE Doei te InciDID UtlaBO Etdo ma AliqUAE Admin…"
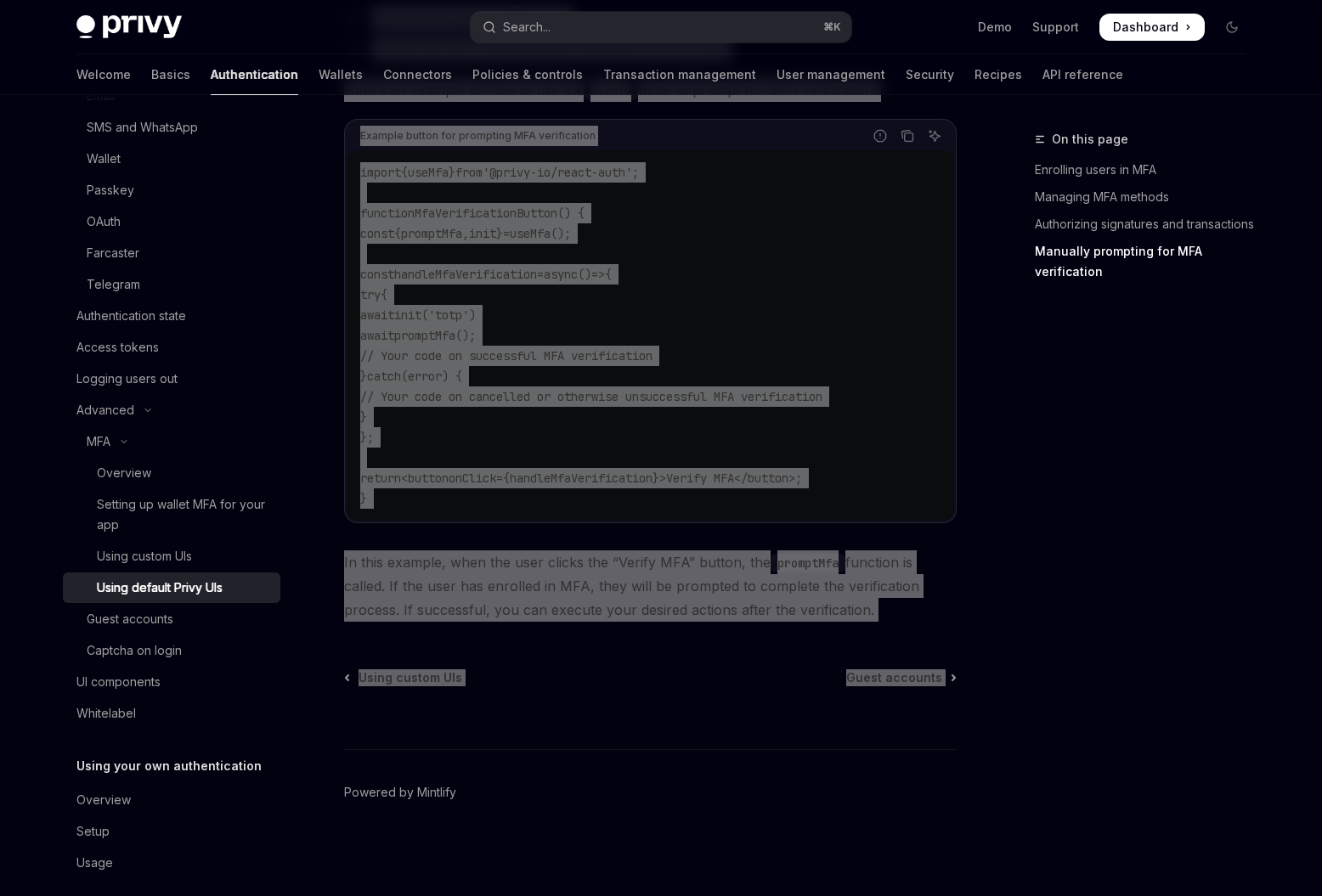
scroll to position [207, 0]
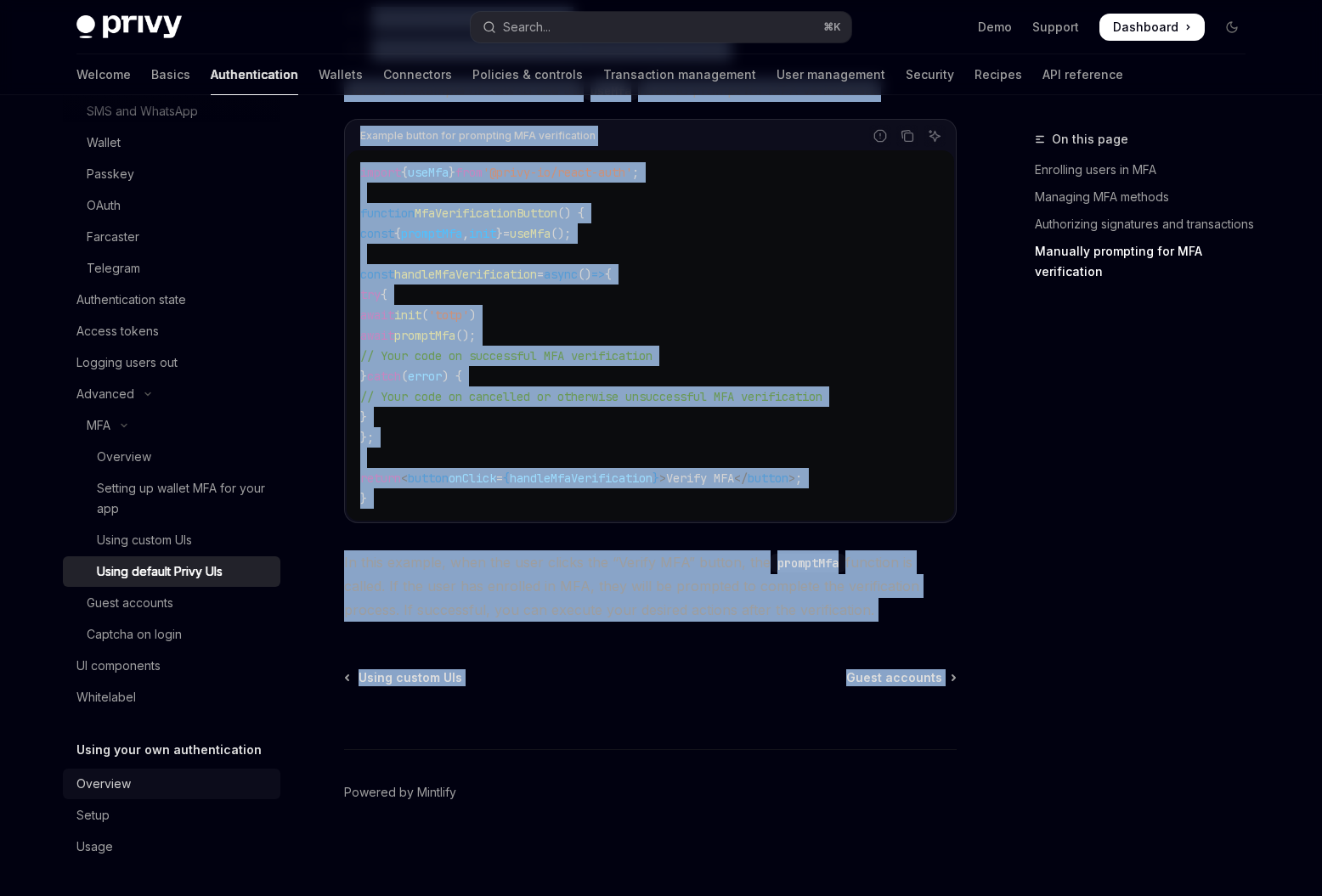
click at [157, 788] on div "Overview" at bounding box center [174, 783] width 194 height 20
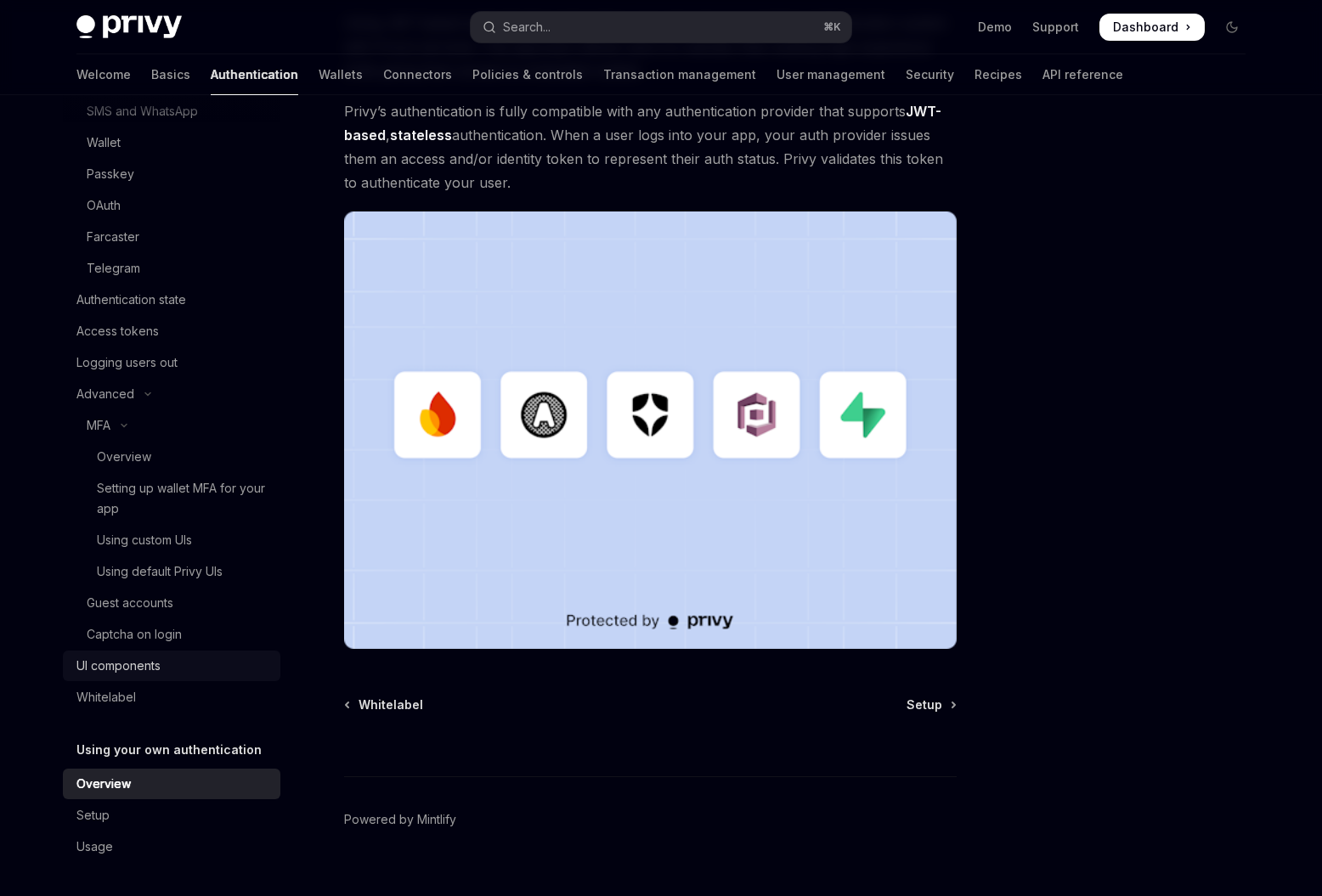
scroll to position [326, 0]
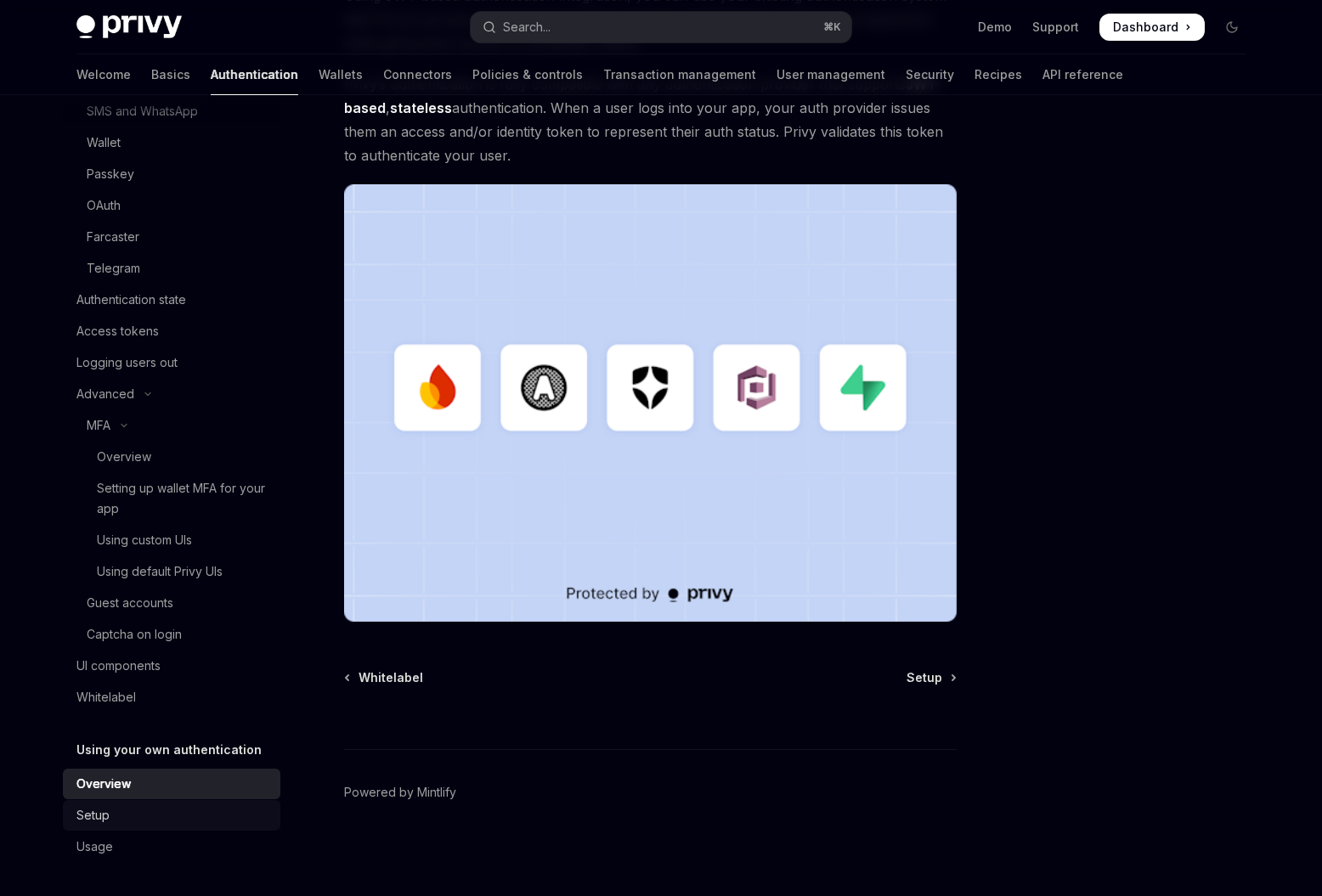
click at [171, 808] on div "Setup" at bounding box center [174, 815] width 194 height 20
type textarea "*"
